Goal: Information Seeking & Learning: Learn about a topic

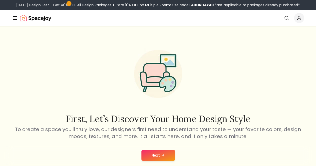
click at [153, 152] on button "Next" at bounding box center [159, 155] width 34 height 11
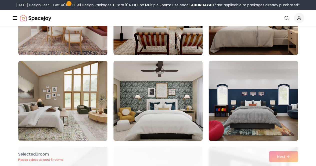
scroll to position [955, 0]
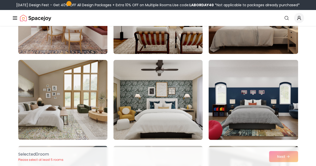
click at [246, 109] on img at bounding box center [254, 100] width 94 height 84
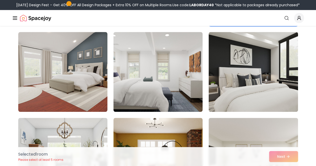
scroll to position [1067, 0]
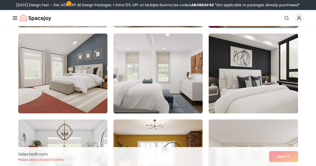
click at [153, 78] on img at bounding box center [158, 74] width 94 height 84
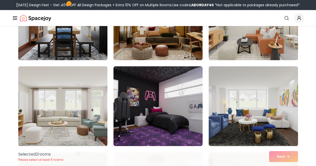
scroll to position [1216, 0]
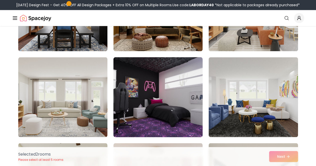
click at [153, 78] on img at bounding box center [158, 97] width 94 height 84
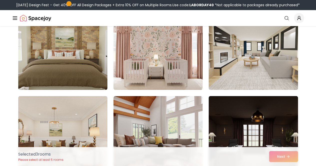
scroll to position [1403, 0]
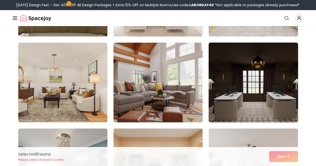
click at [268, 66] on img at bounding box center [254, 83] width 94 height 84
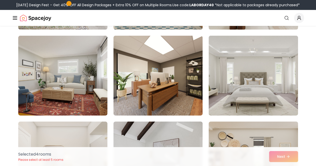
scroll to position [1765, 0]
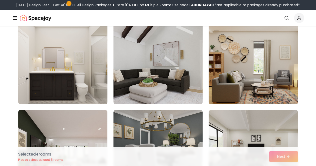
click at [93, 80] on img at bounding box center [63, 64] width 94 height 84
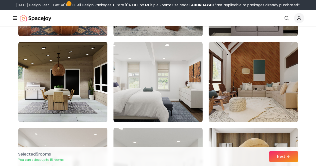
scroll to position [2272, 0]
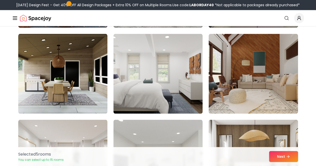
click at [93, 80] on img at bounding box center [62, 74] width 89 height 80
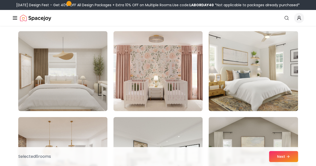
scroll to position [2705, 0]
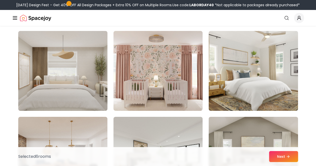
click at [93, 80] on img at bounding box center [63, 71] width 94 height 84
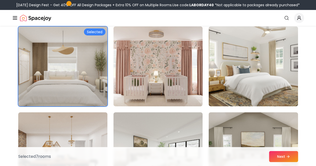
scroll to position [2703, 0]
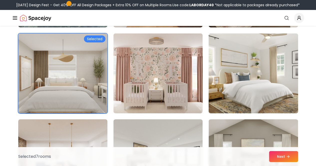
click at [255, 58] on img at bounding box center [254, 74] width 94 height 84
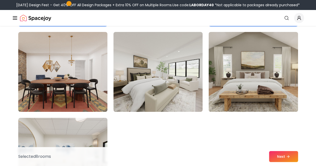
scroll to position [2790, 0]
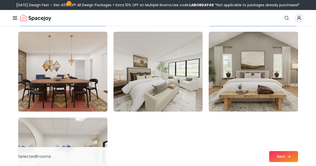
click at [280, 161] on button "Next" at bounding box center [283, 156] width 29 height 11
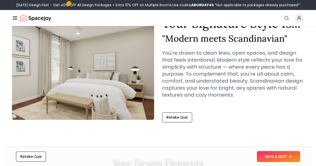
scroll to position [31, 0]
click at [175, 116] on button "Retake Quiz" at bounding box center [177, 117] width 30 height 10
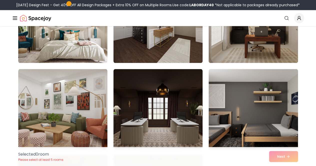
scroll to position [450, 0]
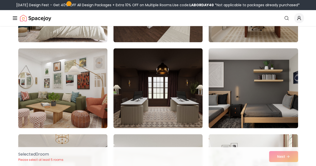
click at [252, 102] on img at bounding box center [254, 88] width 94 height 84
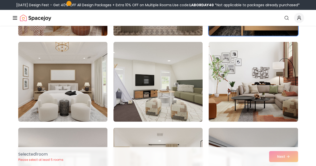
scroll to position [543, 0]
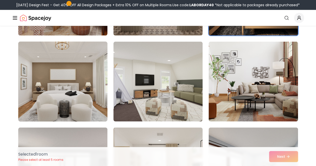
click at [53, 94] on img at bounding box center [63, 82] width 94 height 84
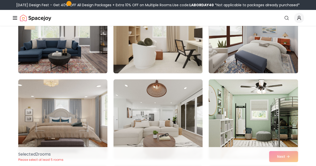
scroll to position [679, 0]
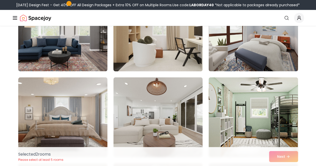
click at [145, 55] on img at bounding box center [158, 31] width 94 height 84
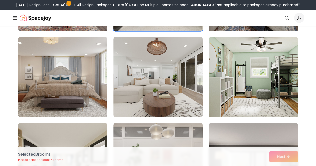
scroll to position [720, 0]
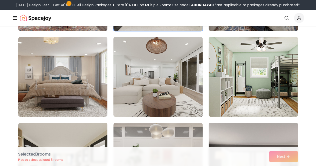
click at [144, 67] on img at bounding box center [158, 77] width 94 height 84
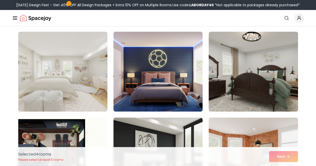
scroll to position [897, 0]
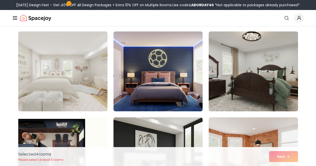
click at [99, 69] on img at bounding box center [63, 72] width 94 height 84
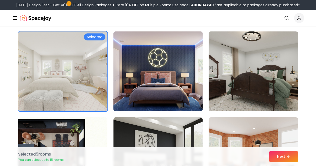
click at [127, 70] on img at bounding box center [158, 72] width 94 height 84
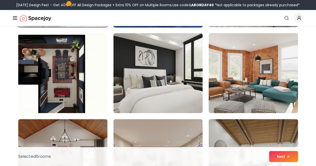
scroll to position [982, 0]
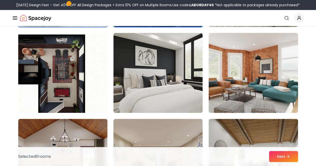
click at [127, 70] on img at bounding box center [158, 73] width 89 height 80
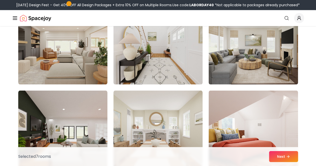
scroll to position [1339, 0]
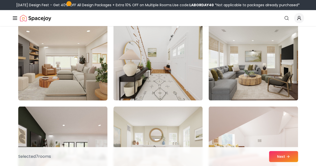
click at [92, 63] on img at bounding box center [63, 61] width 94 height 84
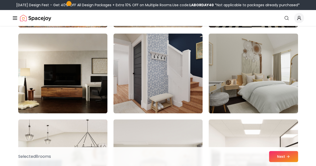
scroll to position [2009, 0]
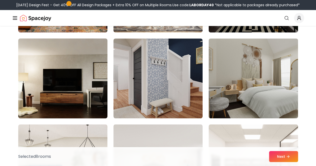
click at [79, 73] on img at bounding box center [63, 79] width 94 height 84
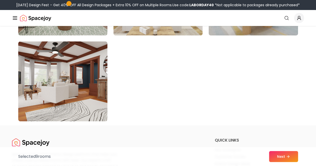
scroll to position [2869, 0]
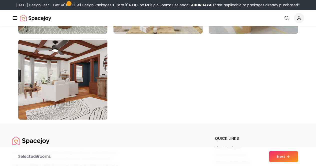
click at [79, 73] on img at bounding box center [62, 80] width 89 height 80
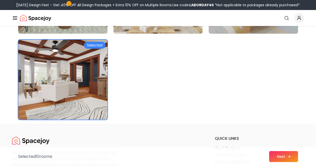
click at [280, 157] on button "Next" at bounding box center [283, 156] width 29 height 11
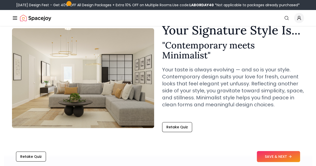
scroll to position [26, 0]
